Goal: Error: Use online tool/utility

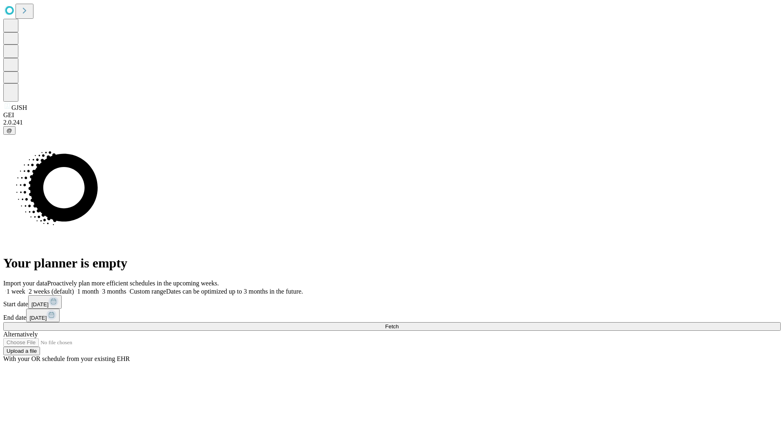
click at [399, 324] on span "Fetch" at bounding box center [391, 327] width 13 height 6
